Goal: Information Seeking & Learning: Compare options

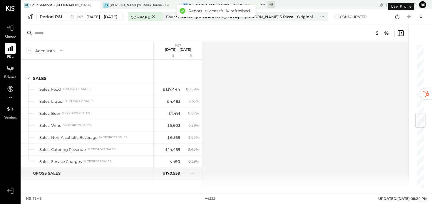
scroll to position [585, 0]
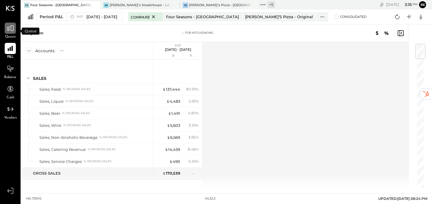
click at [9, 31] on icon at bounding box center [10, 28] width 8 height 8
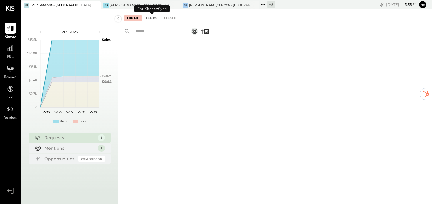
click at [150, 17] on div "For KS" at bounding box center [151, 18] width 17 height 6
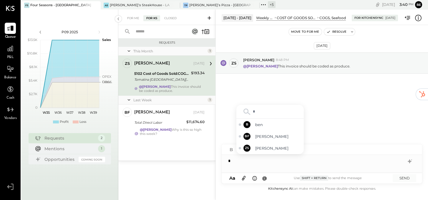
type input "**"
click at [266, 152] on div "BF [PERSON_NAME]" at bounding box center [269, 148] width 67 height 12
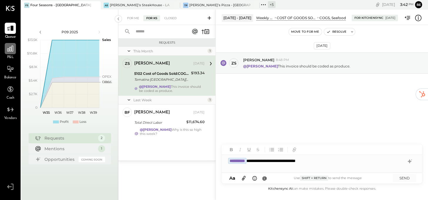
click at [9, 49] on icon at bounding box center [10, 49] width 6 height 6
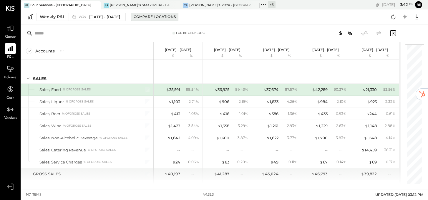
click at [158, 19] on div "Compare Locations" at bounding box center [155, 16] width 42 height 5
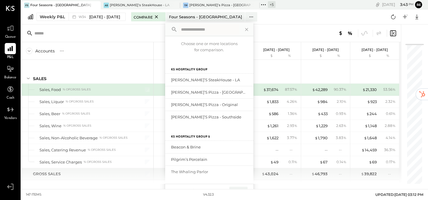
click at [139, 36] on div "For KitchenSync" at bounding box center [210, 33] width 379 height 18
click at [248, 30] on icon at bounding box center [247, 30] width 8 height 8
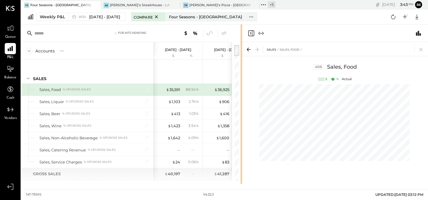
drag, startPoint x: 295, startPoint y: 72, endPoint x: 241, endPoint y: 80, distance: 54.1
click at [241, 80] on div "For KitchenSync Accounts S % GL [DATE] - [DATE] $ % [DATE] - [DATE] $ % [DATE] …" at bounding box center [224, 103] width 406 height 159
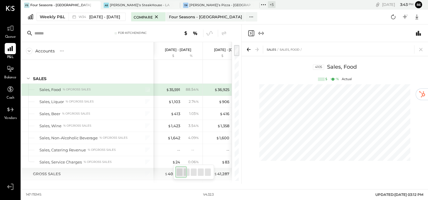
click at [241, 99] on div at bounding box center [334, 123] width 186 height 84
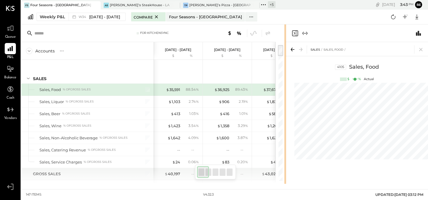
click at [311, 94] on div "For KitchenSync Accounts S % GL [DATE] - [DATE] $ % [DATE] - [DATE] $ % [DATE] …" at bounding box center [224, 103] width 406 height 159
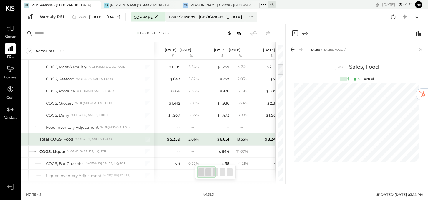
scroll to position [215, 0]
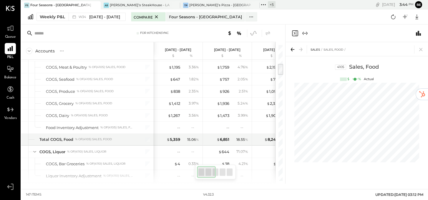
click at [254, 33] on icon at bounding box center [253, 33] width 8 height 8
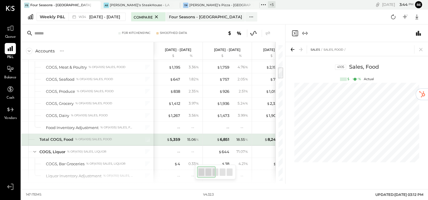
scroll to position [256, 0]
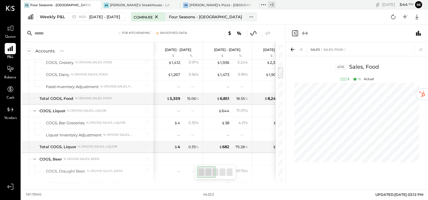
click at [252, 33] on icon at bounding box center [253, 33] width 8 height 8
click at [253, 34] on icon at bounding box center [253, 33] width 6 height 4
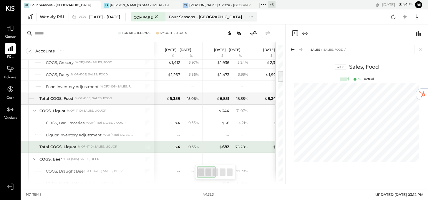
scroll to position [294, 0]
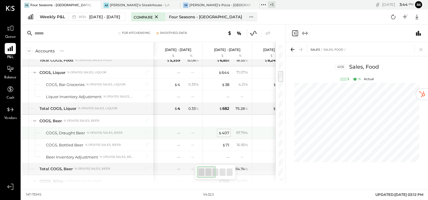
click at [226, 133] on div "$ 407" at bounding box center [223, 133] width 11 height 6
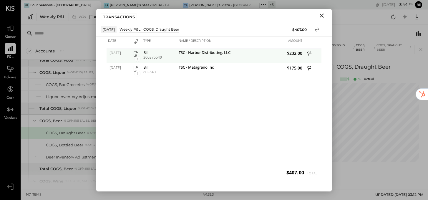
click at [136, 53] on icon "button" at bounding box center [136, 54] width 5 height 6
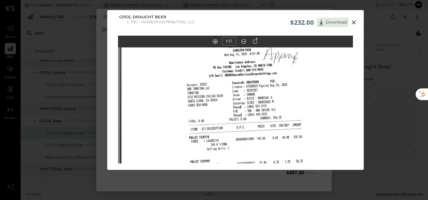
drag, startPoint x: 208, startPoint y: 82, endPoint x: 209, endPoint y: 163, distance: 80.9
click at [209, 163] on img at bounding box center [237, 172] width 235 height 323
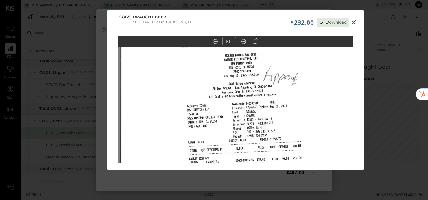
drag, startPoint x: 210, startPoint y: 104, endPoint x: 210, endPoint y: 126, distance: 21.2
click at [210, 126] on img at bounding box center [237, 193] width 235 height 323
click at [353, 22] on icon at bounding box center [353, 22] width 4 height 4
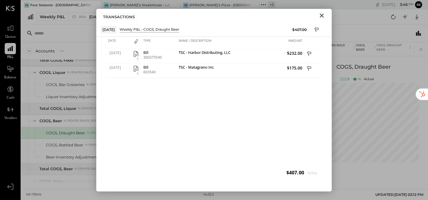
click at [321, 15] on icon "Close" at bounding box center [321, 16] width 4 height 4
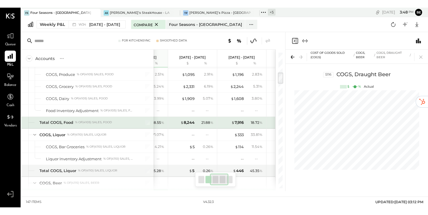
scroll to position [214, 0]
